Goal: Use online tool/utility: Utilize a website feature to perform a specific function

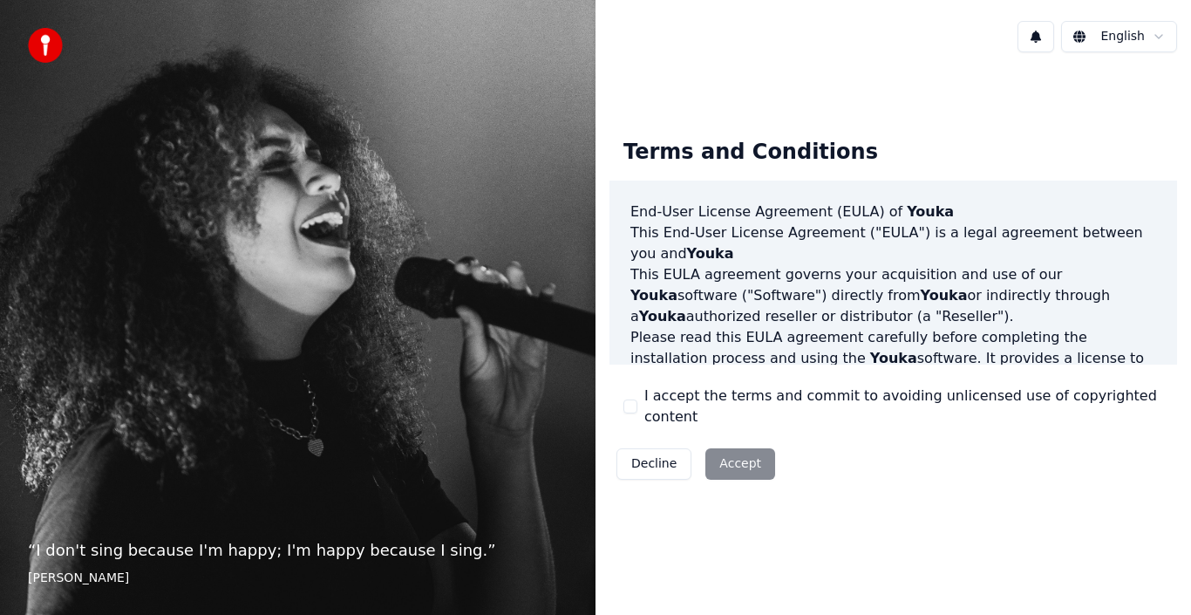
click at [631, 407] on button "I accept the terms and commit to avoiding unlicensed use of copyrighted content" at bounding box center [630, 406] width 14 height 14
click at [737, 460] on button "Accept" at bounding box center [740, 463] width 70 height 31
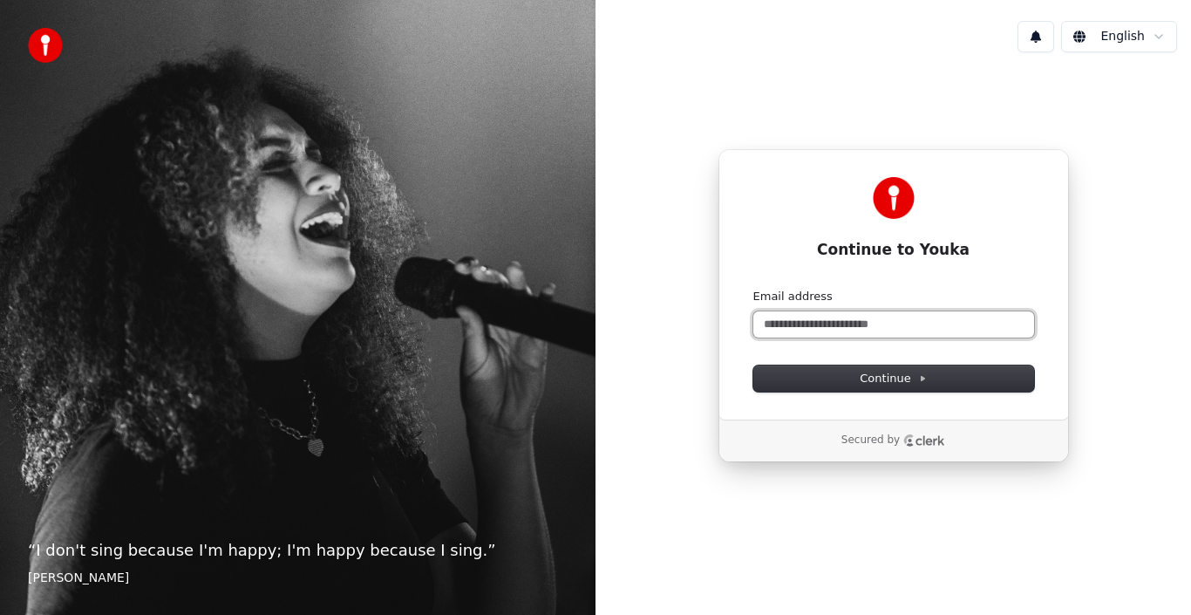
click at [905, 324] on input "Email address" at bounding box center [893, 324] width 281 height 26
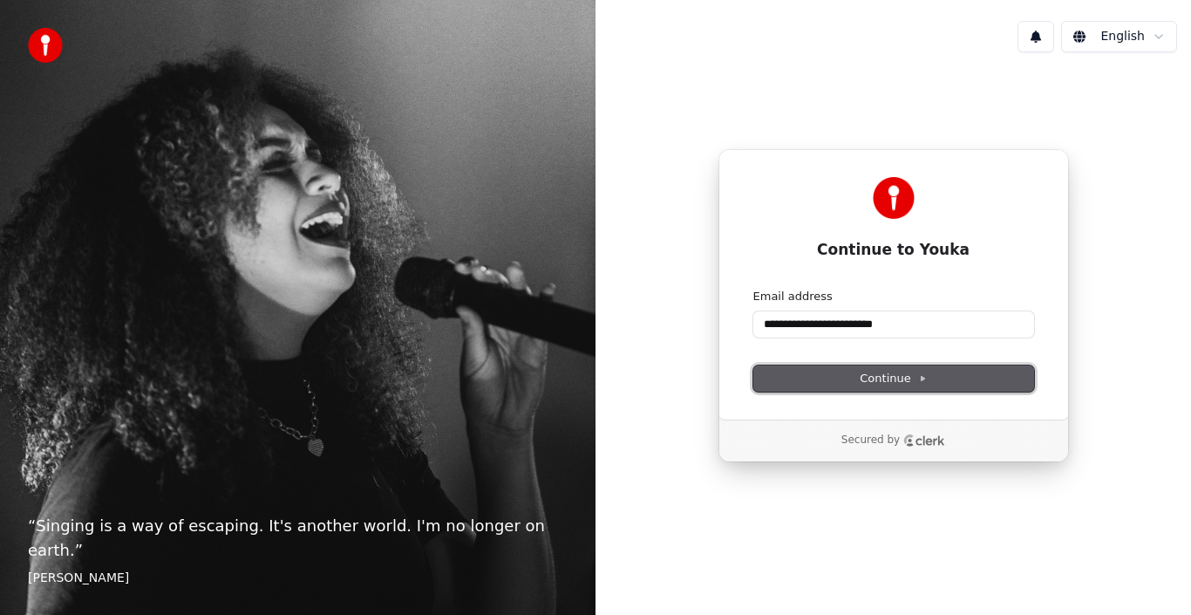
click at [908, 374] on span "Continue" at bounding box center [893, 378] width 66 height 16
type input "**********"
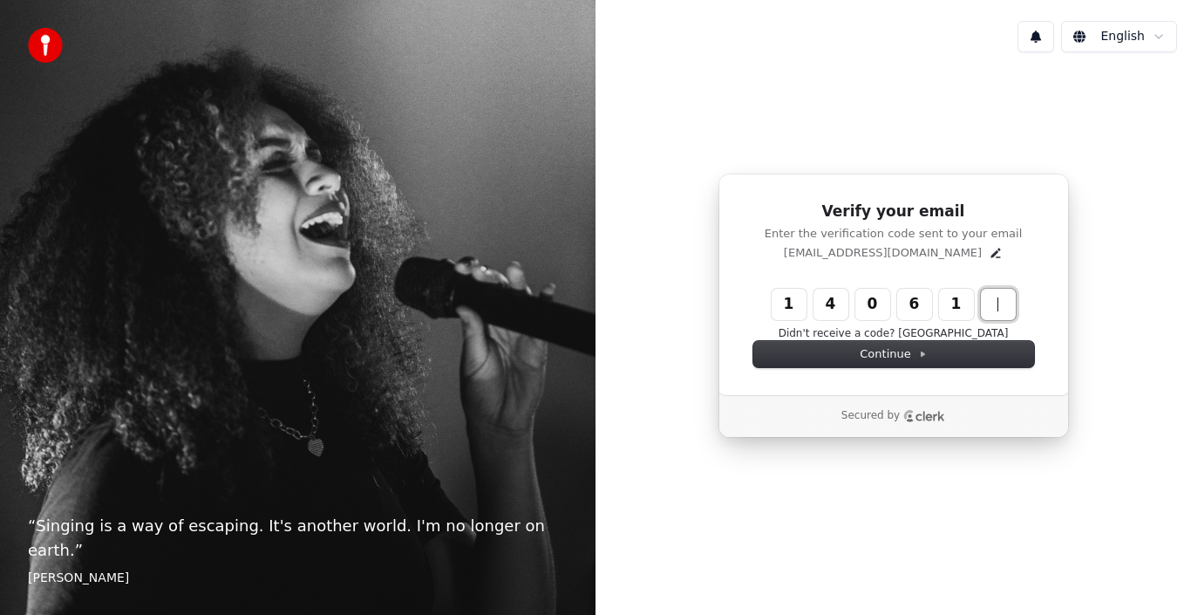
type input "******"
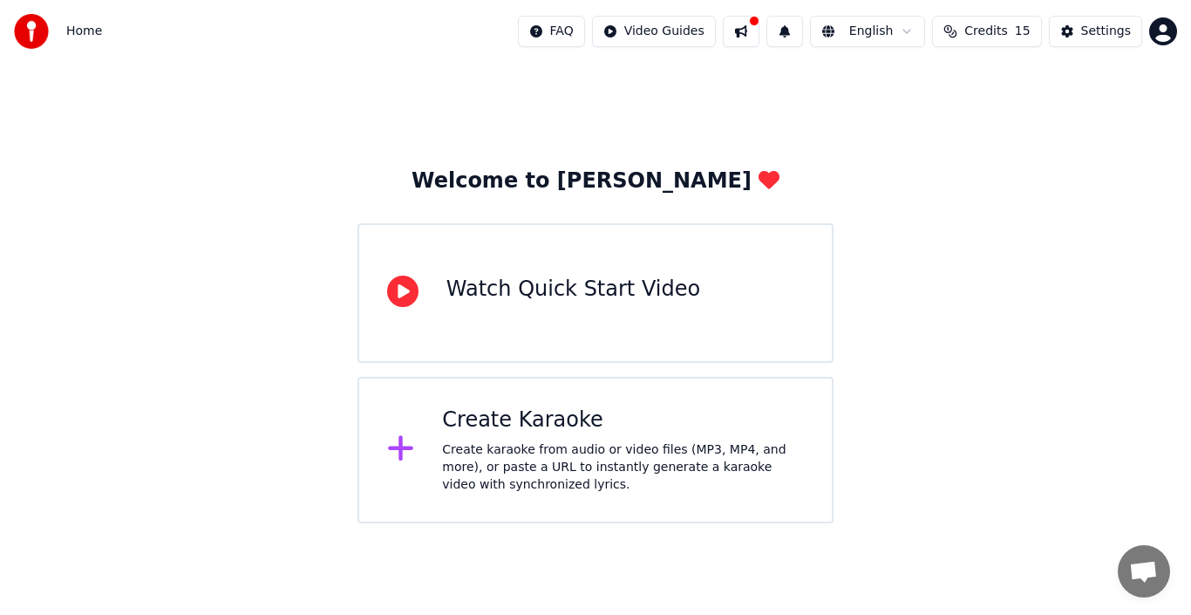
click at [506, 454] on div "Create karaoke from audio or video files (MP3, MP4, and more), or paste a URL t…" at bounding box center [623, 467] width 362 height 52
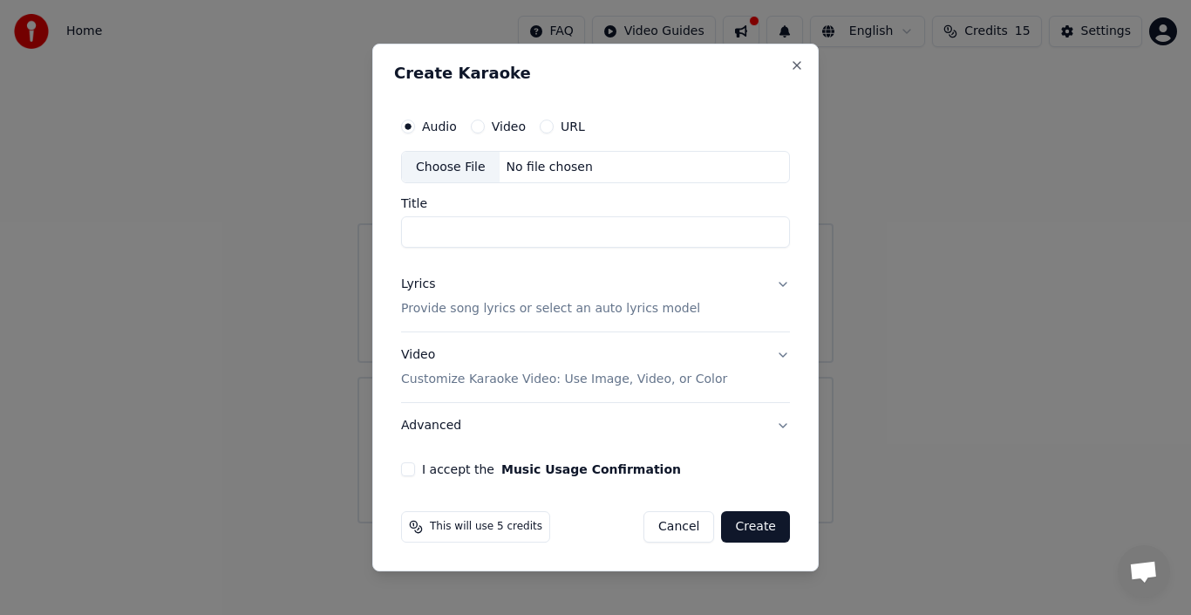
click at [484, 122] on div "Video" at bounding box center [498, 126] width 55 height 14
click at [456, 167] on div "Choose File" at bounding box center [451, 167] width 98 height 31
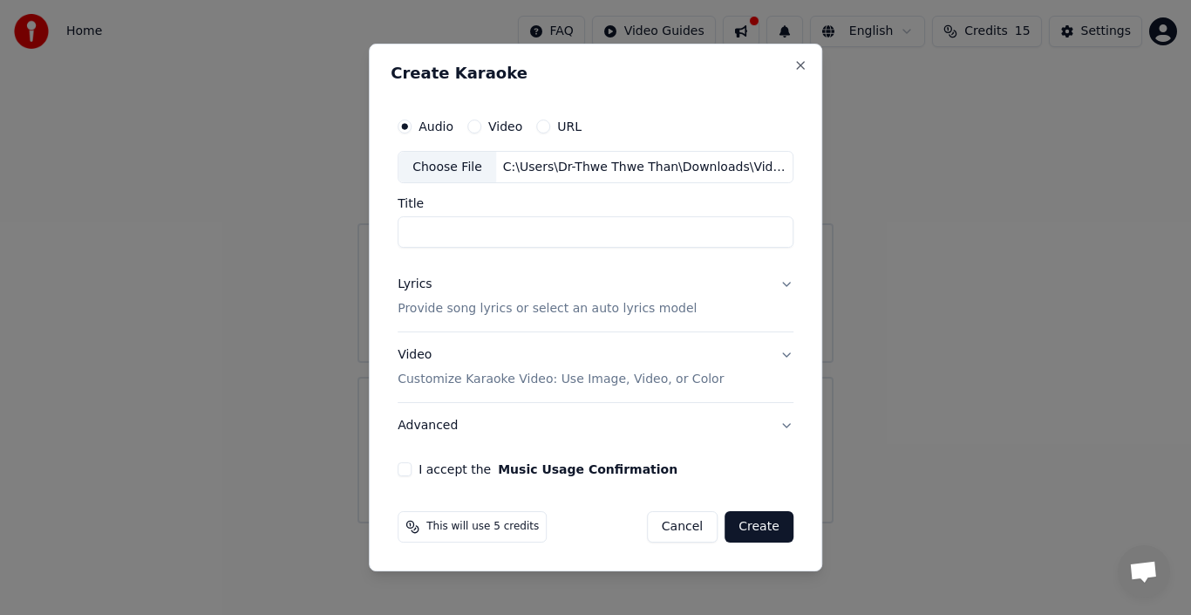
type input "**********"
click at [761, 527] on button "Create" at bounding box center [758, 526] width 69 height 31
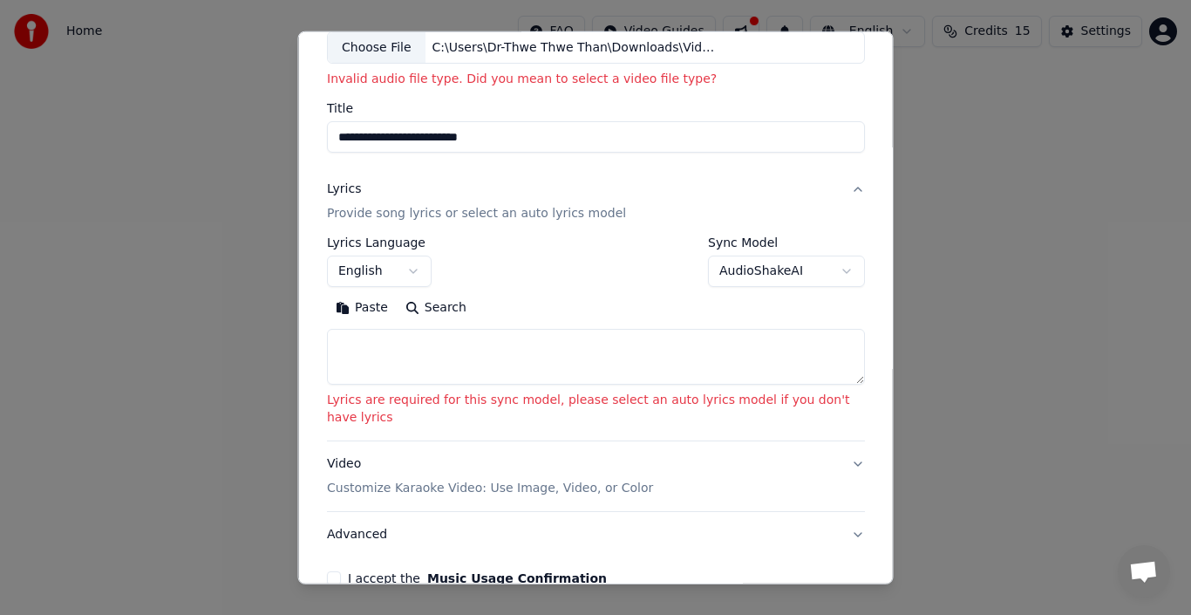
scroll to position [174, 0]
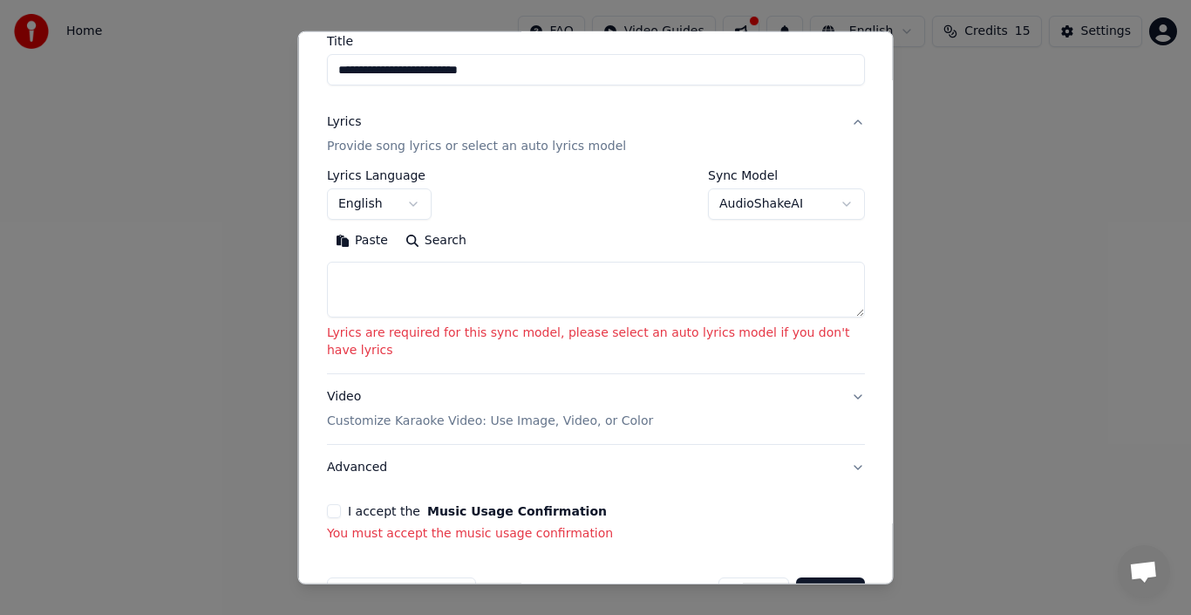
click at [340, 504] on button "I accept the Music Usage Confirmation" at bounding box center [334, 511] width 14 height 14
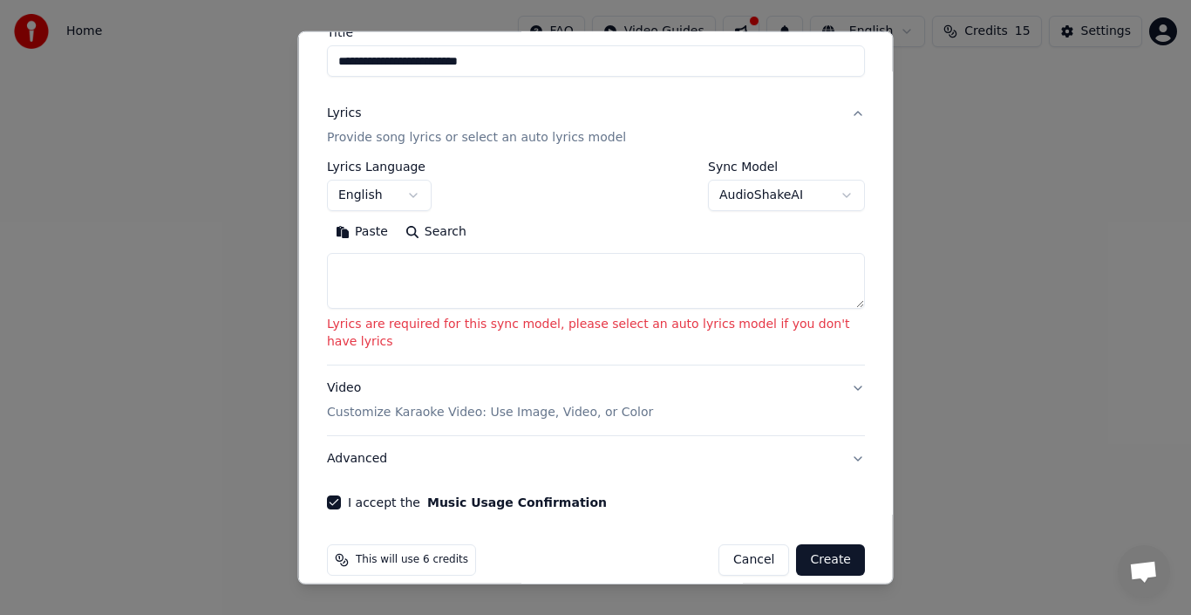
scroll to position [186, 0]
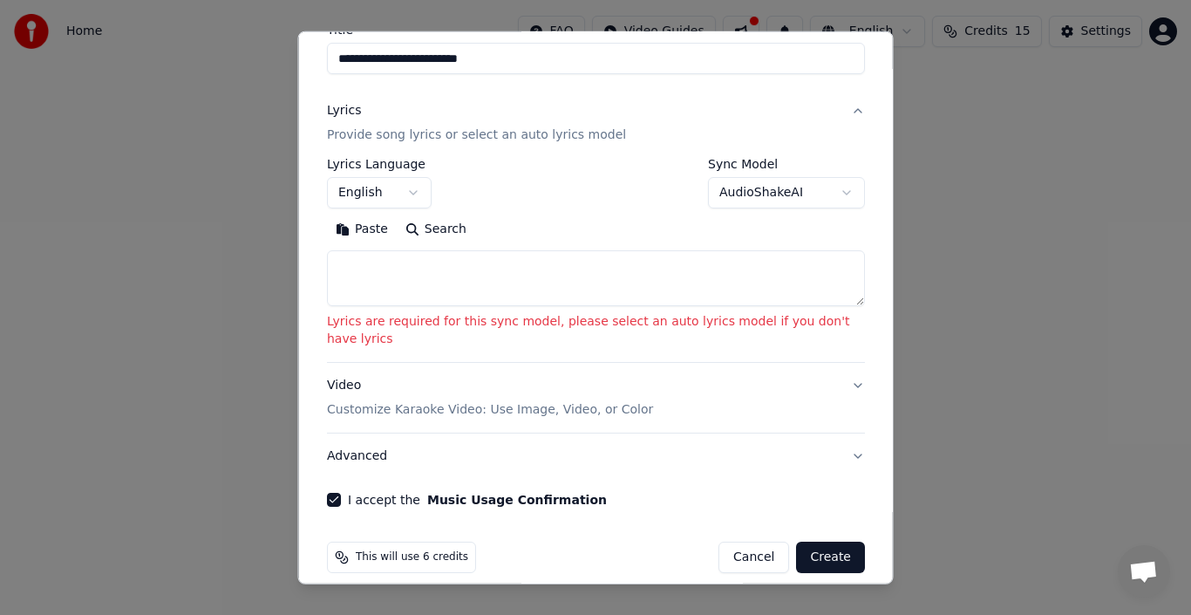
click at [824, 542] on button "Create" at bounding box center [830, 556] width 69 height 31
click at [812, 541] on button "Create" at bounding box center [830, 556] width 69 height 31
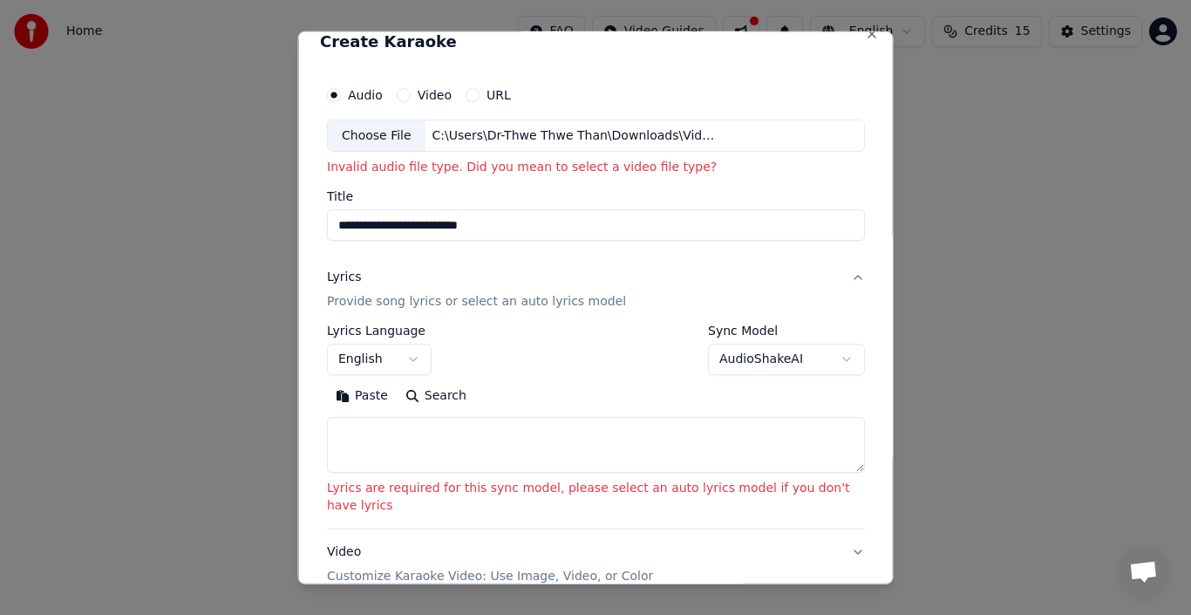
scroll to position [0, 0]
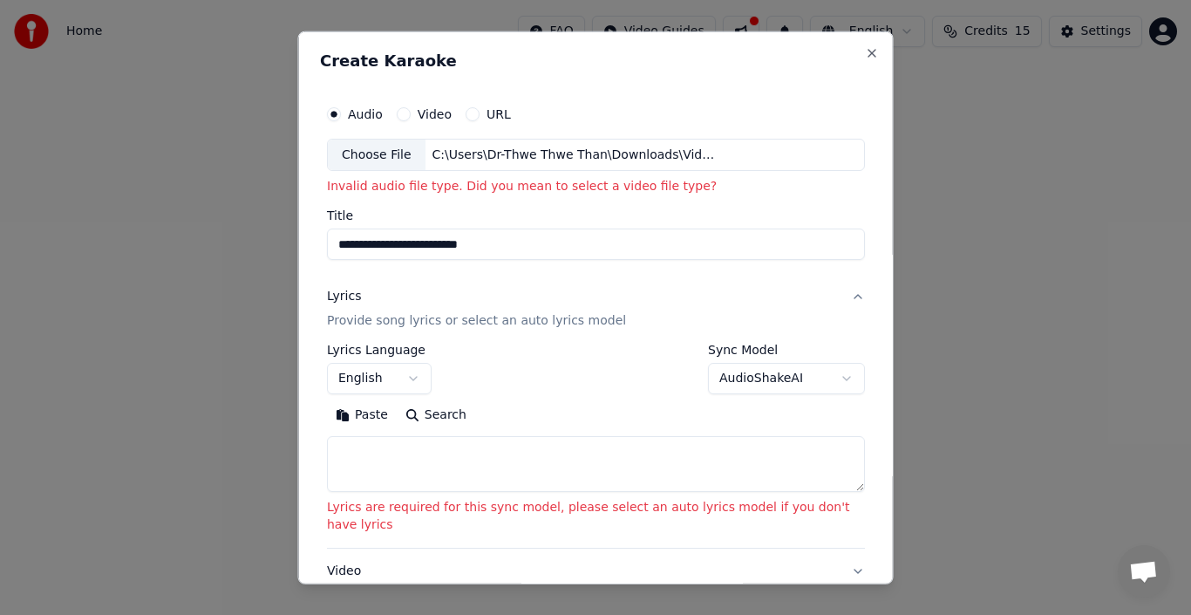
click at [408, 112] on button "Video" at bounding box center [403, 113] width 14 height 14
click at [356, 112] on label "Audio" at bounding box center [365, 113] width 35 height 12
click at [341, 112] on button "Audio" at bounding box center [334, 113] width 14 height 14
click at [417, 115] on div "Video" at bounding box center [423, 113] width 55 height 14
click at [403, 112] on button "Video" at bounding box center [403, 113] width 14 height 14
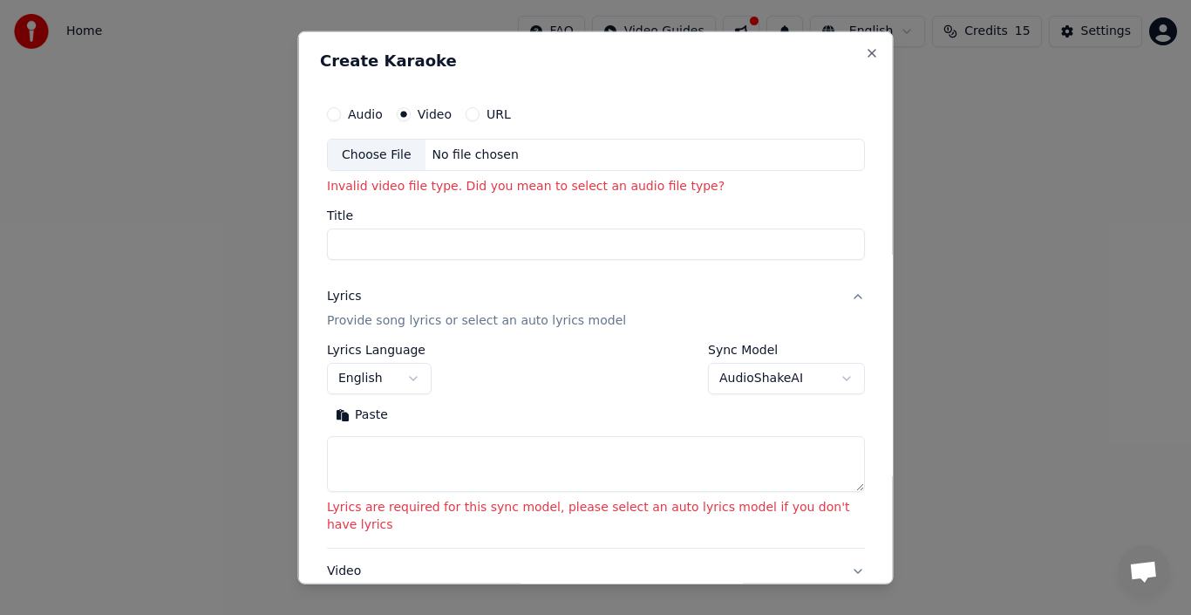
click at [400, 153] on div "Choose File" at bounding box center [377, 154] width 98 height 31
type input "**********"
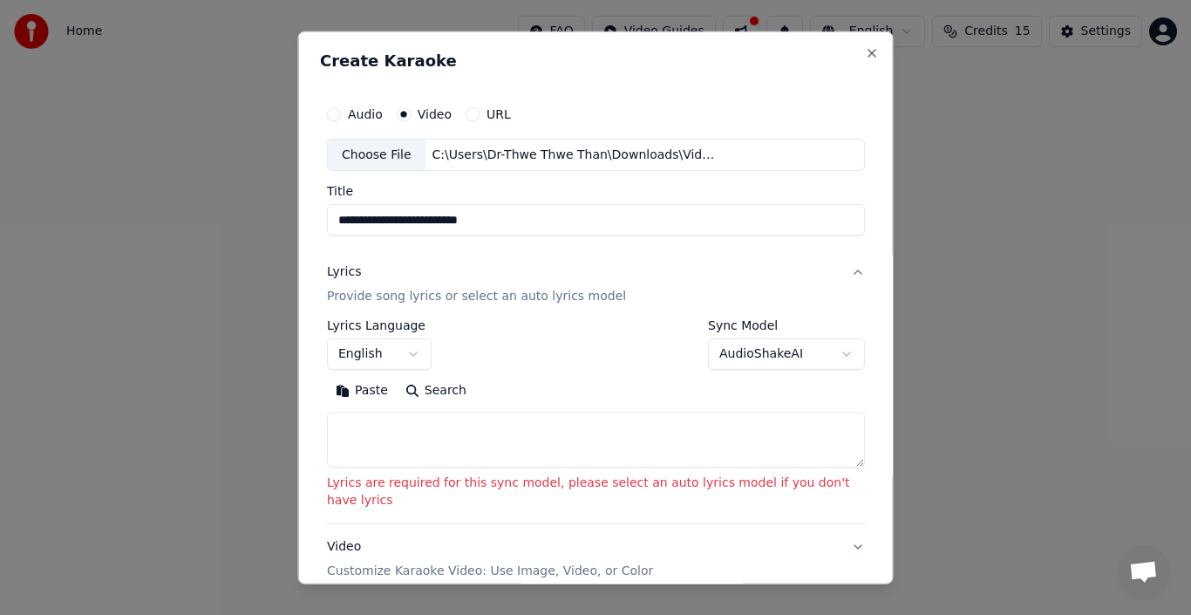
click at [415, 352] on button "English" at bounding box center [379, 353] width 105 height 31
click at [836, 83] on body "**********" at bounding box center [595, 261] width 1191 height 523
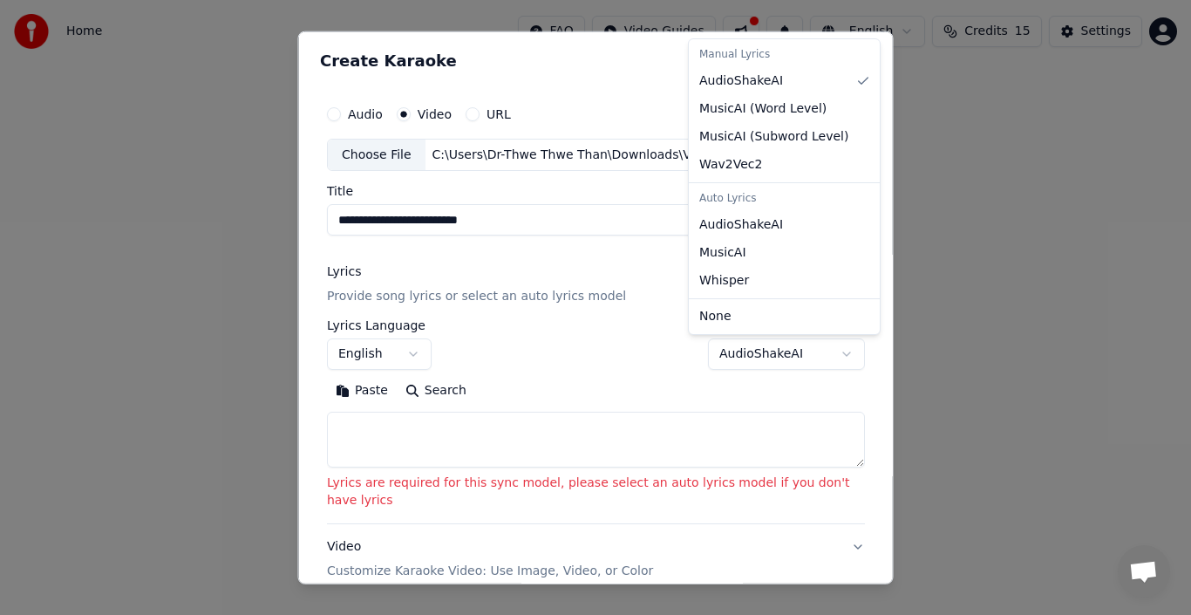
click at [828, 355] on body "**********" at bounding box center [595, 261] width 1191 height 523
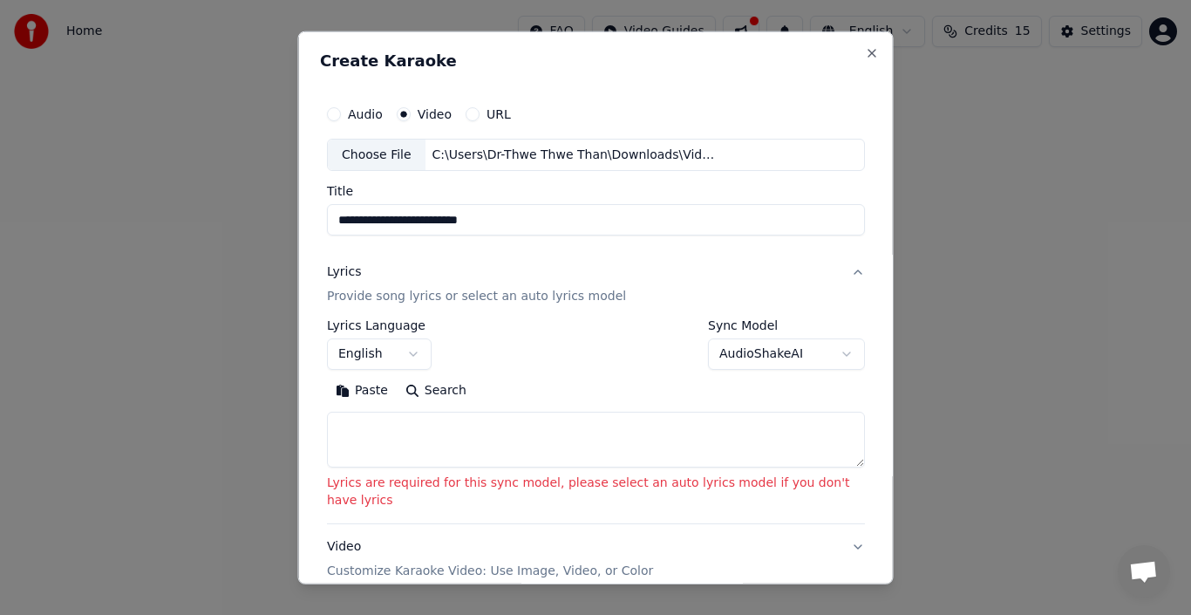
click at [828, 355] on body "**********" at bounding box center [595, 261] width 1191 height 523
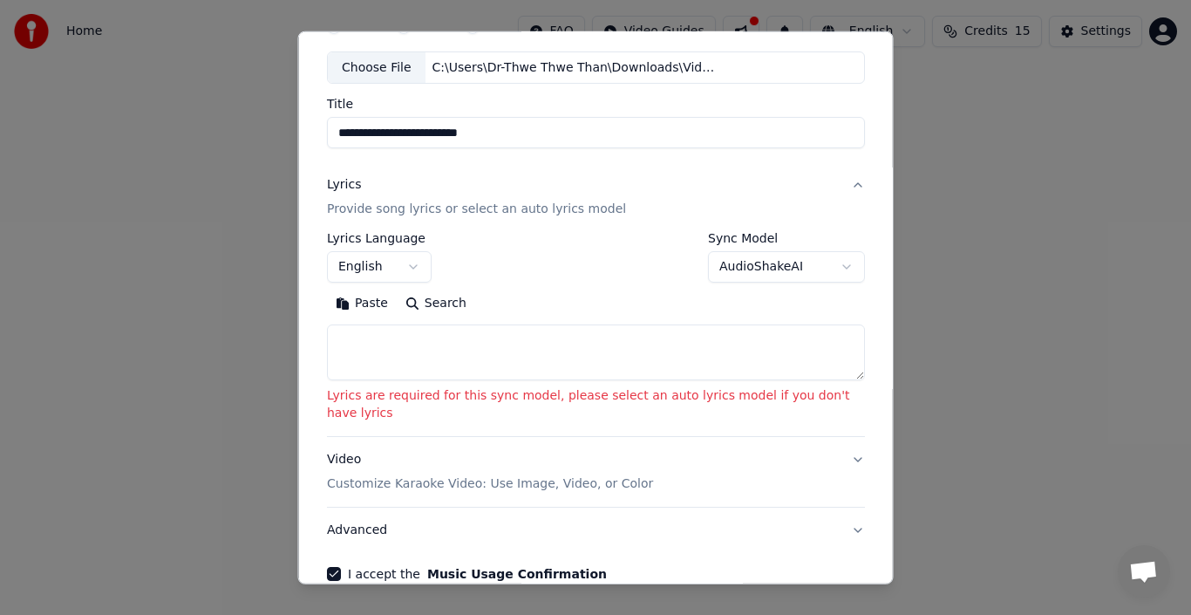
click at [563, 355] on textarea at bounding box center [596, 352] width 538 height 56
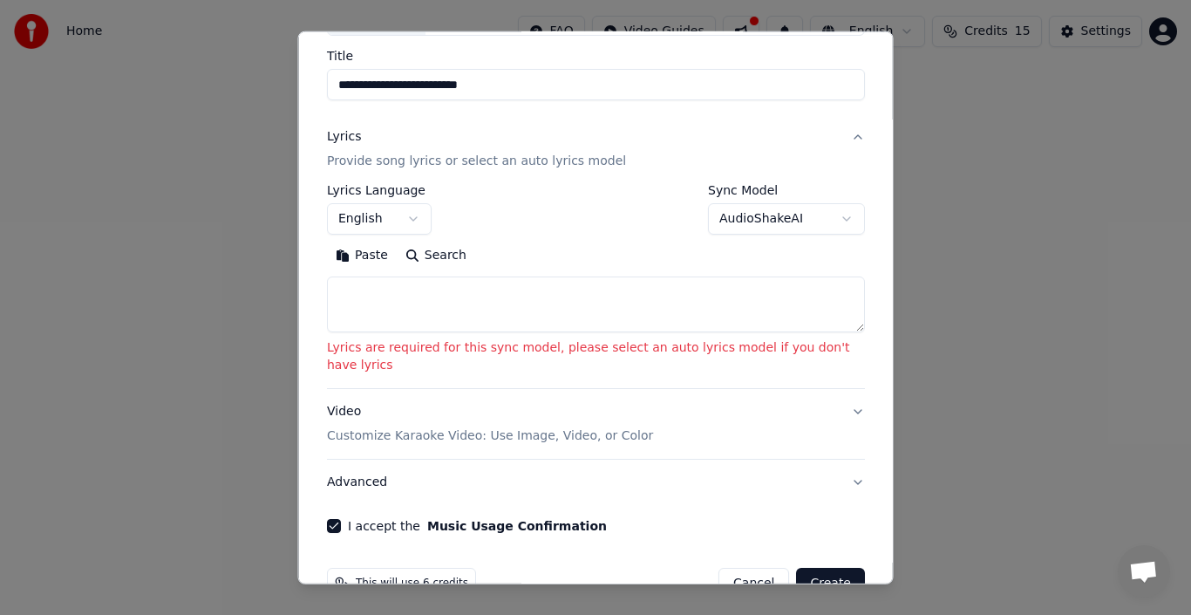
scroll to position [161, 0]
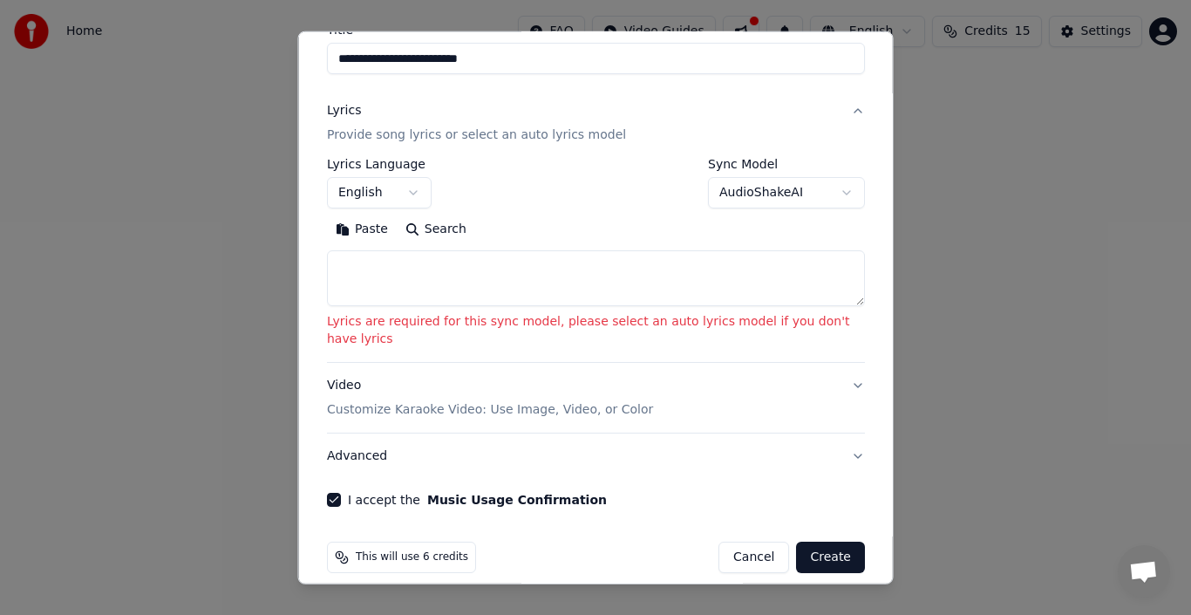
click at [814, 543] on button "Create" at bounding box center [830, 556] width 69 height 31
click at [813, 541] on button "Create" at bounding box center [830, 556] width 69 height 31
click at [518, 401] on p "Customize Karaoke Video: Use Image, Video, or Color" at bounding box center [490, 409] width 326 height 17
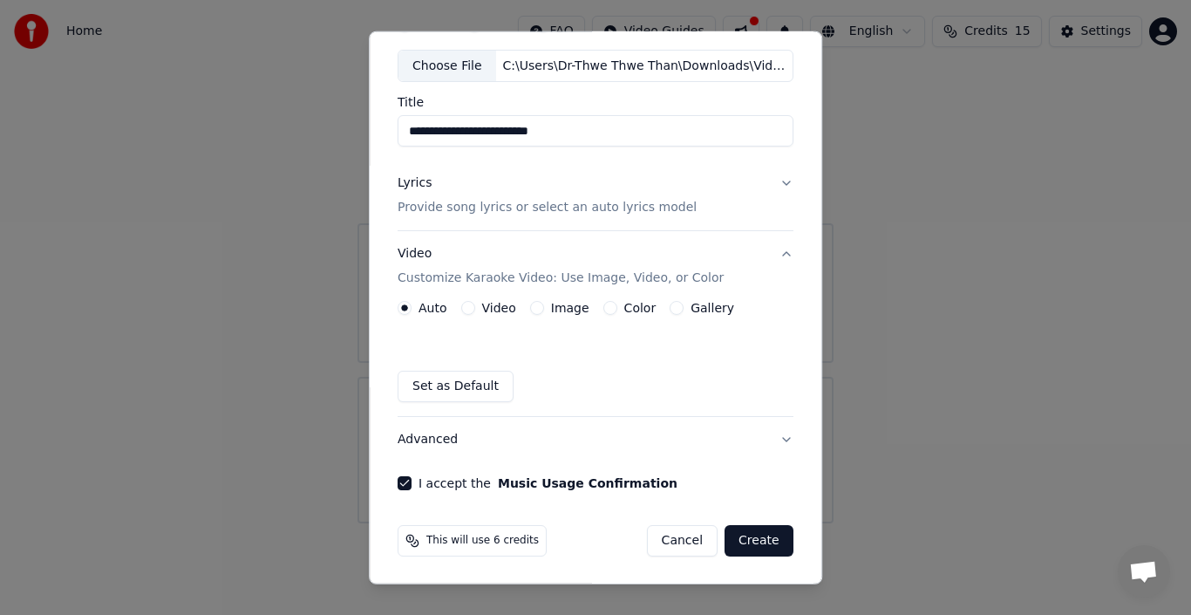
scroll to position [90, 0]
click at [749, 537] on button "Create" at bounding box center [758, 539] width 69 height 31
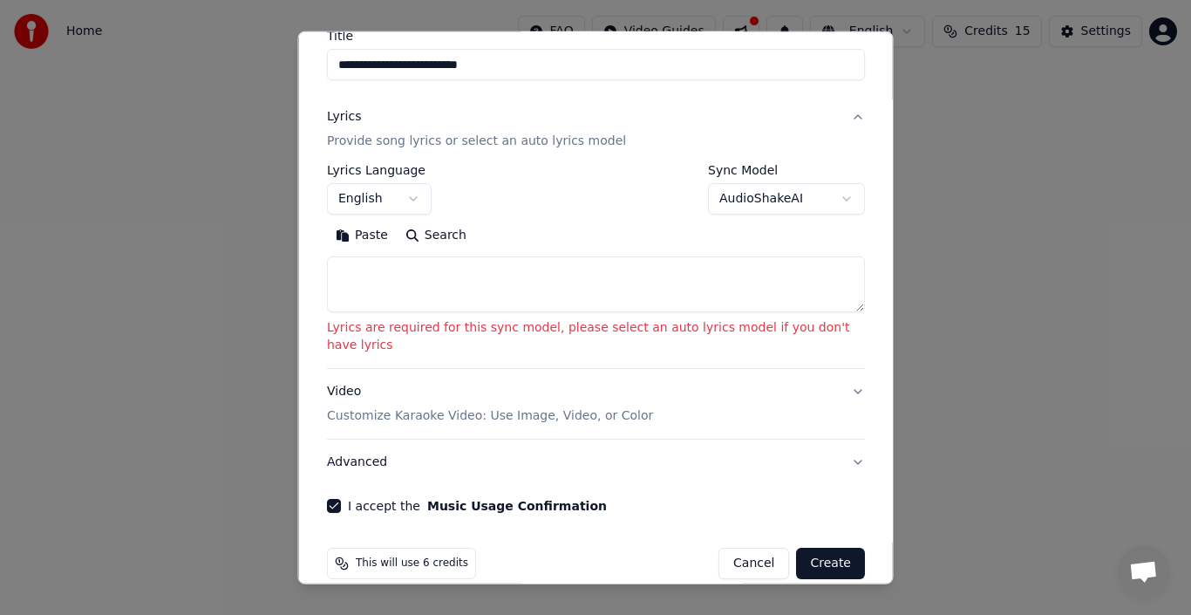
scroll to position [161, 0]
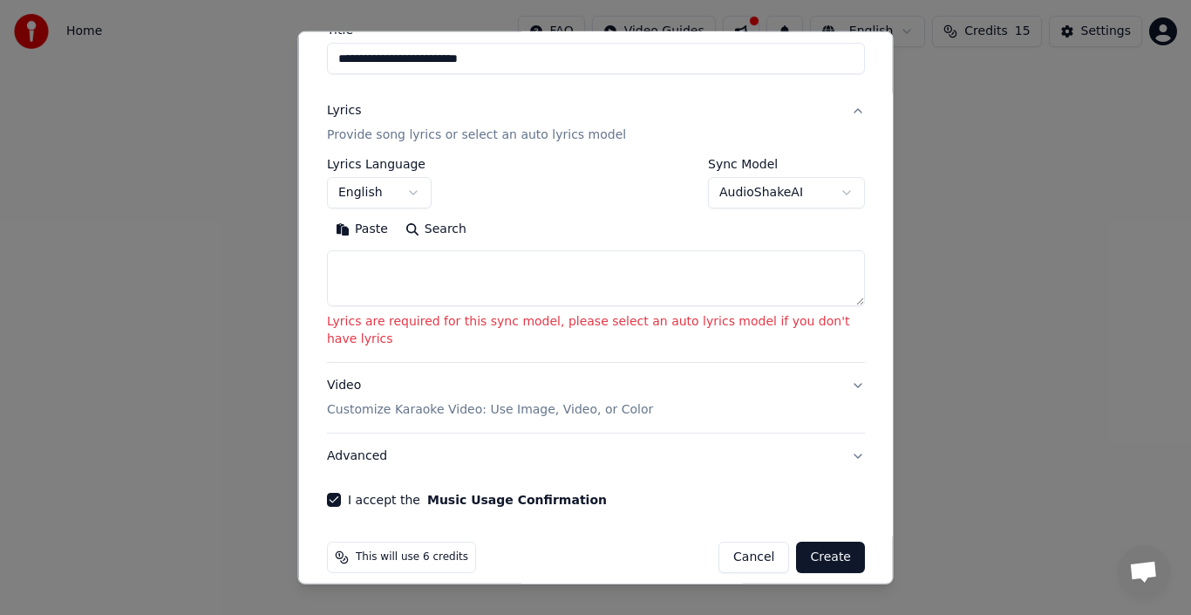
click at [820, 541] on button "Create" at bounding box center [830, 556] width 69 height 31
